Goal: Task Accomplishment & Management: Complete application form

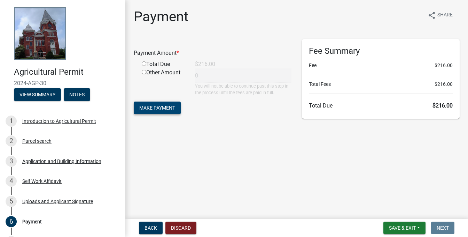
click at [152, 106] on span "Make Payment" at bounding box center [157, 108] width 36 height 6
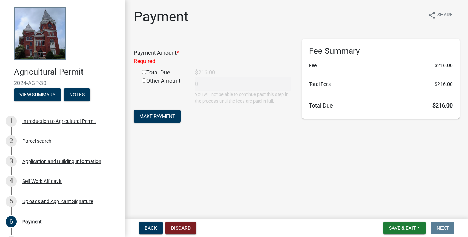
click at [145, 72] on input "radio" at bounding box center [144, 72] width 5 height 5
radio input "true"
type input "216"
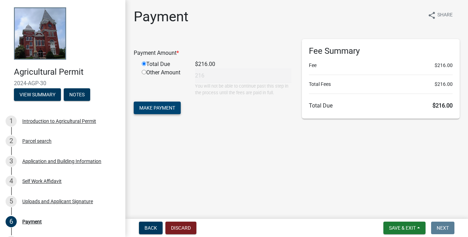
click at [152, 107] on span "Make Payment" at bounding box center [157, 108] width 36 height 6
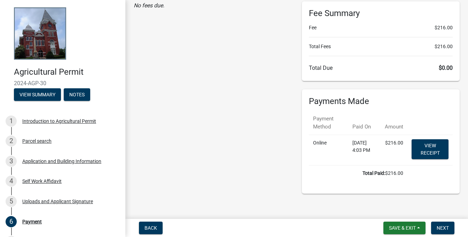
scroll to position [43, 0]
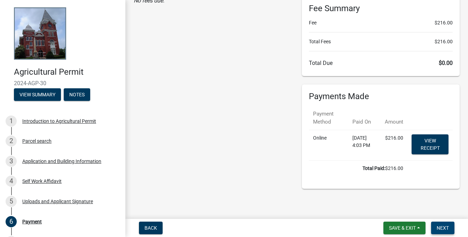
click at [442, 228] on span "Next" at bounding box center [443, 228] width 12 height 6
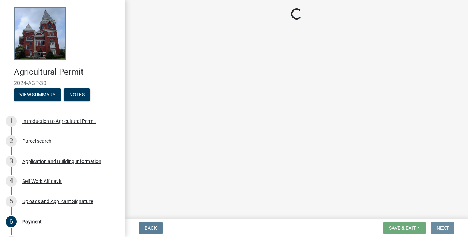
scroll to position [0, 0]
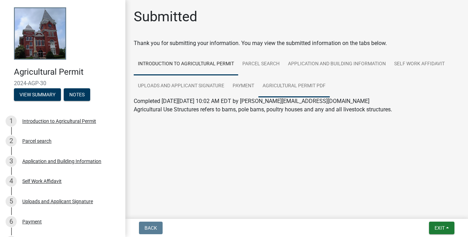
click at [280, 84] on link "Agricultural Permit PDF" at bounding box center [294, 86] width 71 height 22
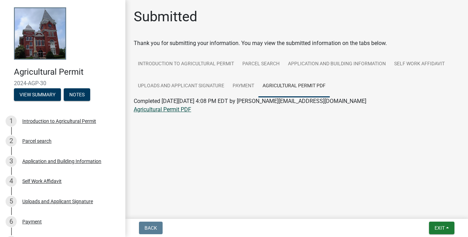
click at [173, 108] on link "Agricultural Permit PDF" at bounding box center [162, 109] width 57 height 7
